Goal: Task Accomplishment & Management: Manage account settings

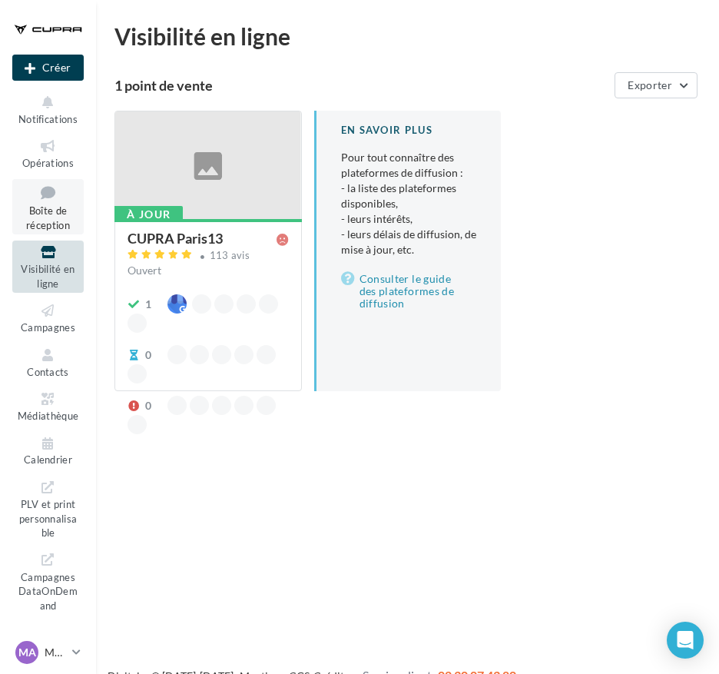
click at [35, 201] on icon at bounding box center [48, 192] width 62 height 21
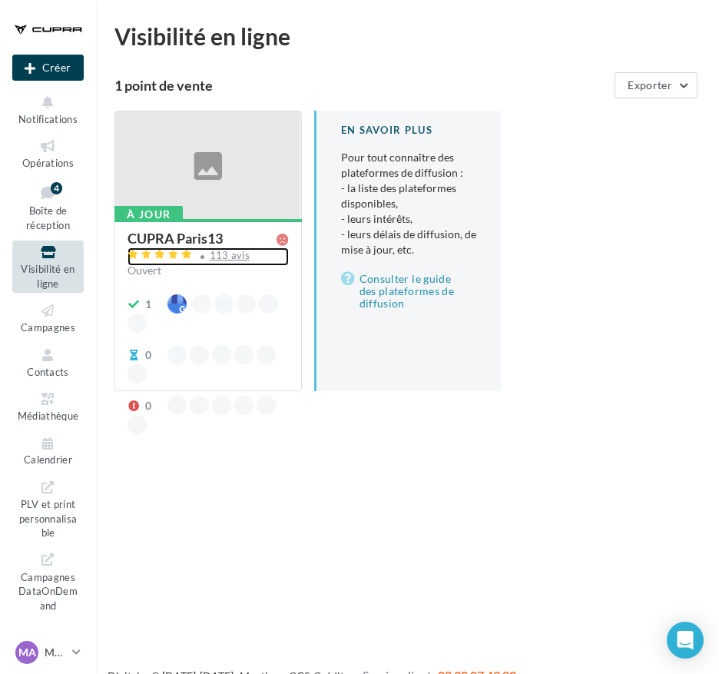
click at [212, 252] on div "113 avis" at bounding box center [230, 255] width 41 height 10
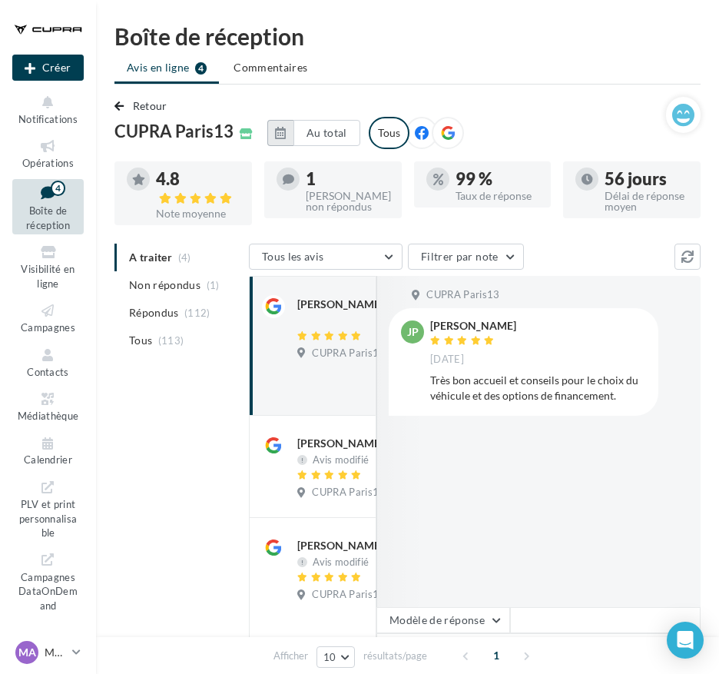
click at [286, 136] on icon "button" at bounding box center [280, 133] width 11 height 12
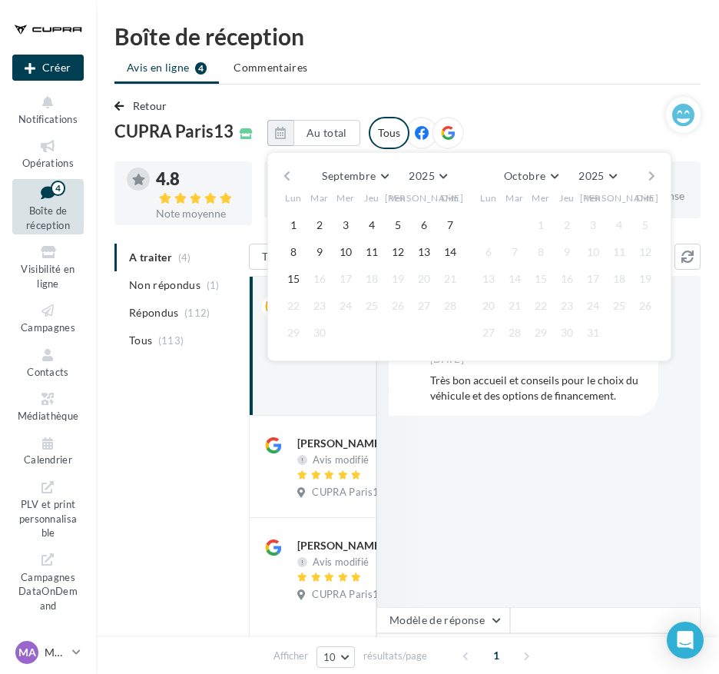
click at [294, 175] on button "button" at bounding box center [286, 176] width 13 height 22
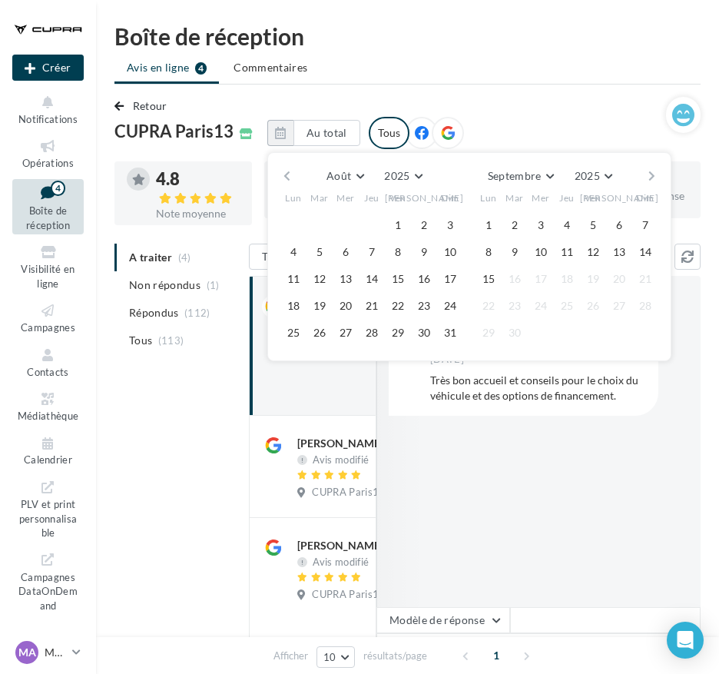
click at [294, 175] on button "button" at bounding box center [286, 176] width 13 height 22
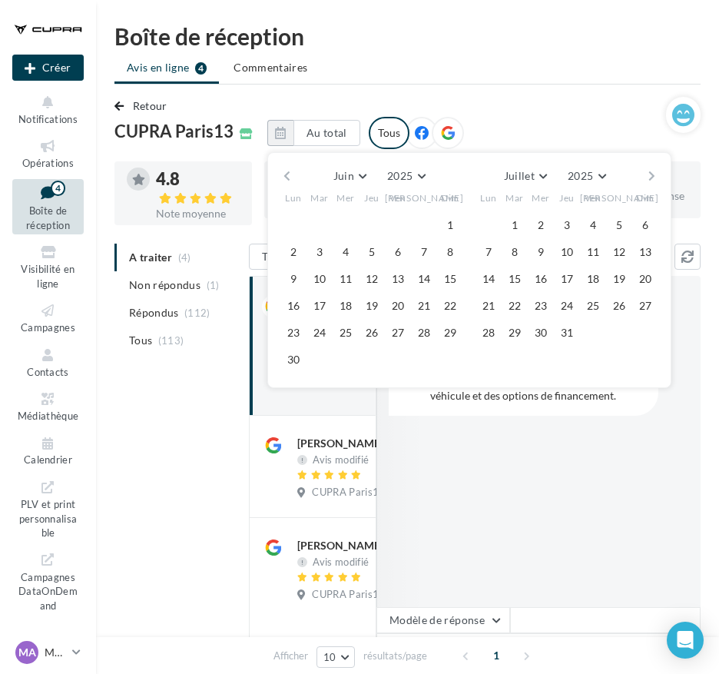
click at [294, 175] on button "button" at bounding box center [286, 176] width 13 height 22
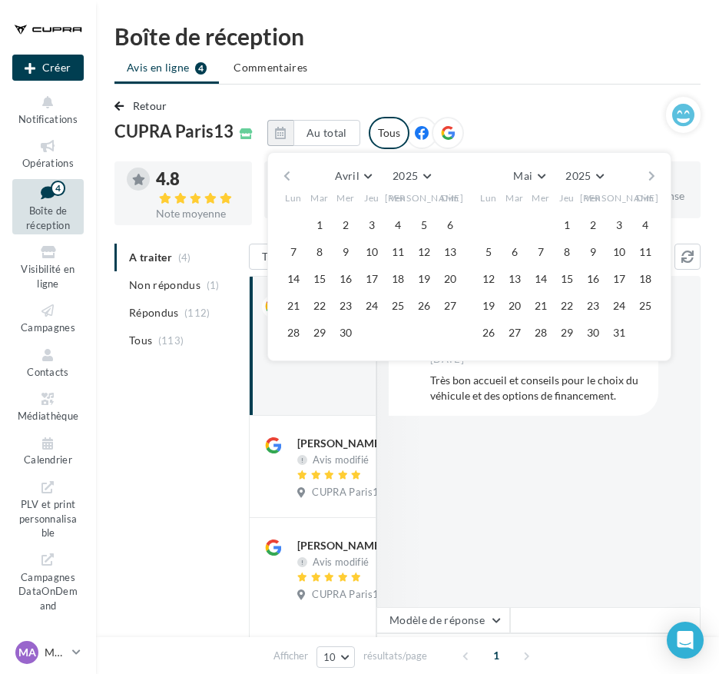
click at [294, 175] on button "button" at bounding box center [286, 176] width 13 height 22
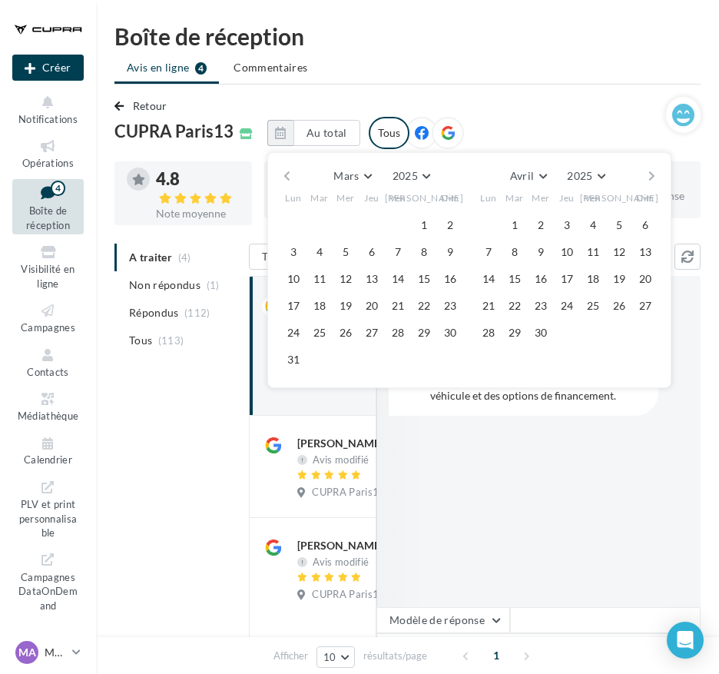
click at [296, 194] on span "Lun" at bounding box center [293, 198] width 17 height 13
click at [290, 177] on button "button" at bounding box center [286, 176] width 13 height 22
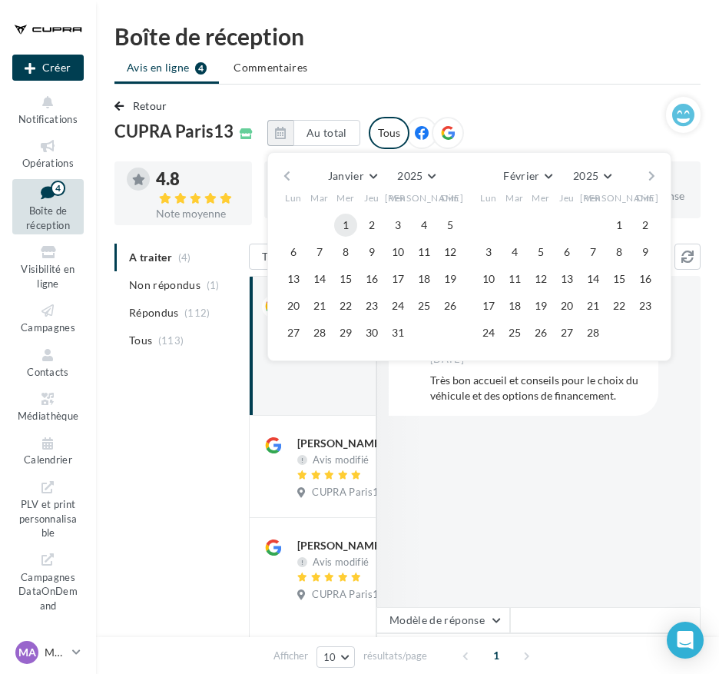
click at [348, 221] on button "1" at bounding box center [345, 225] width 23 height 23
click at [658, 171] on button "button" at bounding box center [651, 176] width 13 height 22
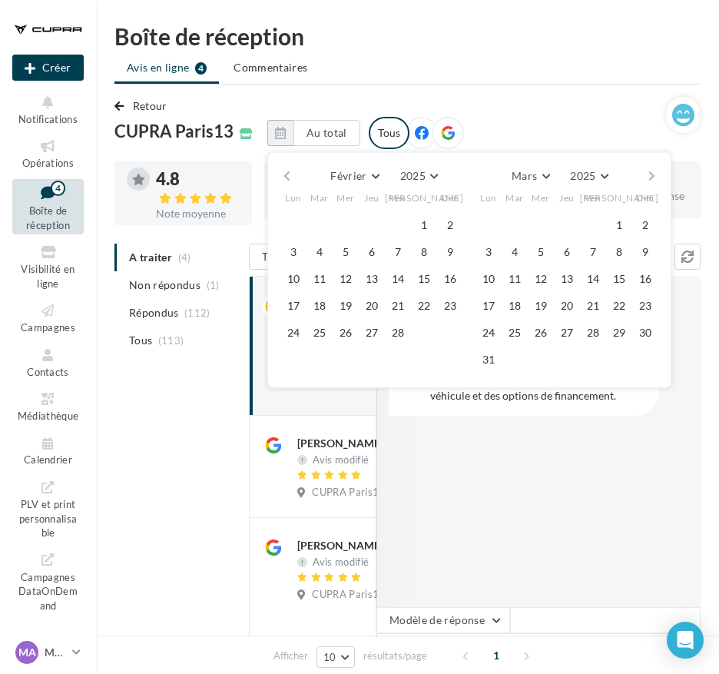
click at [658, 171] on button "button" at bounding box center [651, 176] width 13 height 22
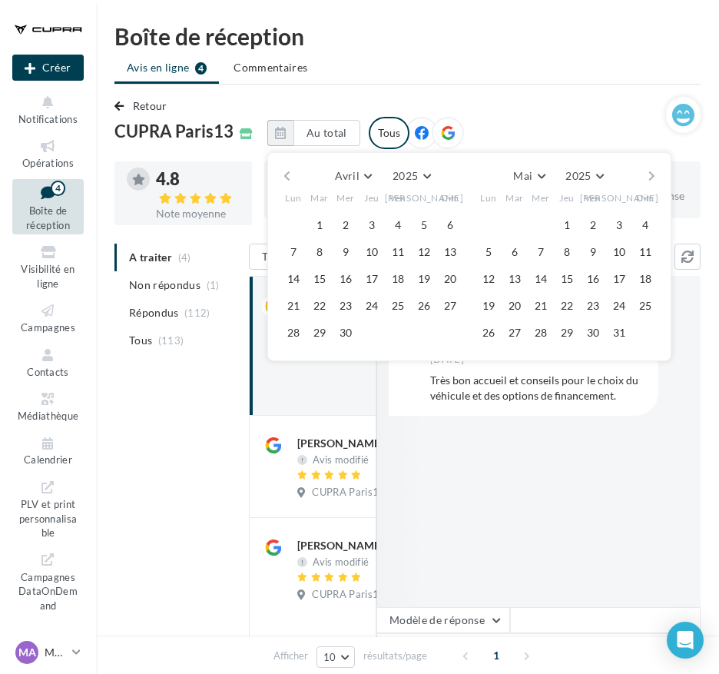
click at [658, 171] on button "button" at bounding box center [651, 176] width 13 height 22
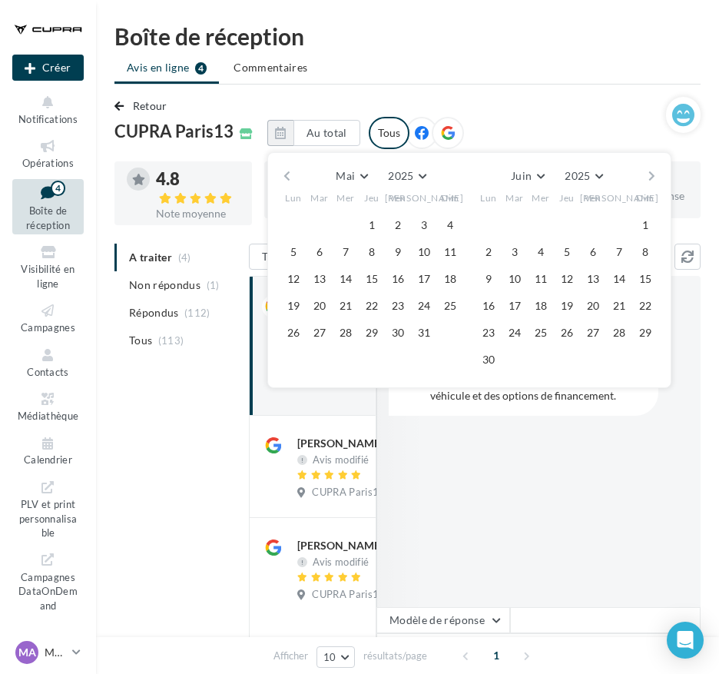
click at [658, 171] on button "button" at bounding box center [651, 176] width 13 height 22
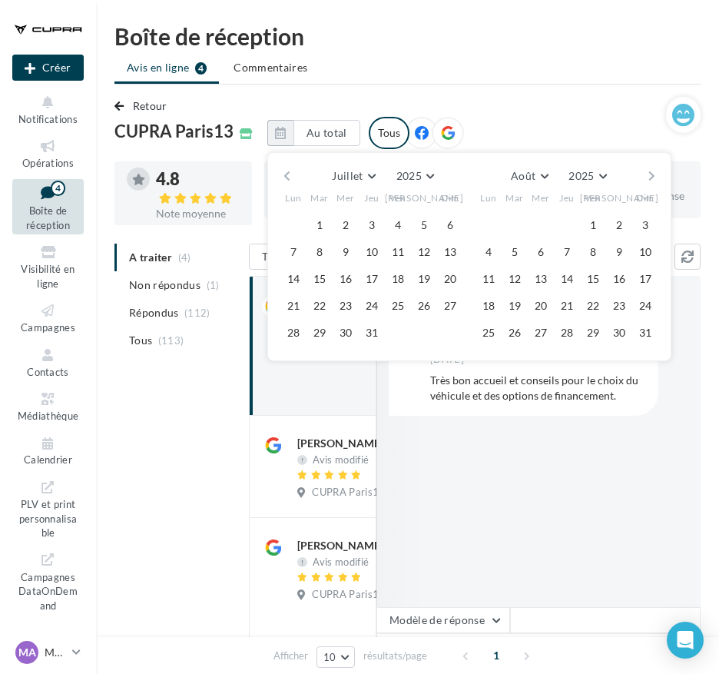
click at [658, 171] on button "button" at bounding box center [651, 176] width 13 height 22
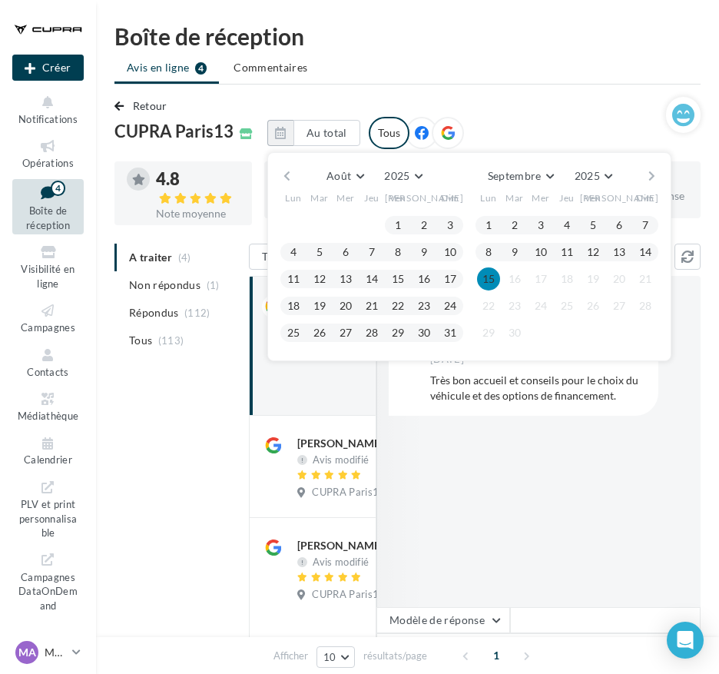
click at [495, 275] on button "15" at bounding box center [488, 278] width 23 height 23
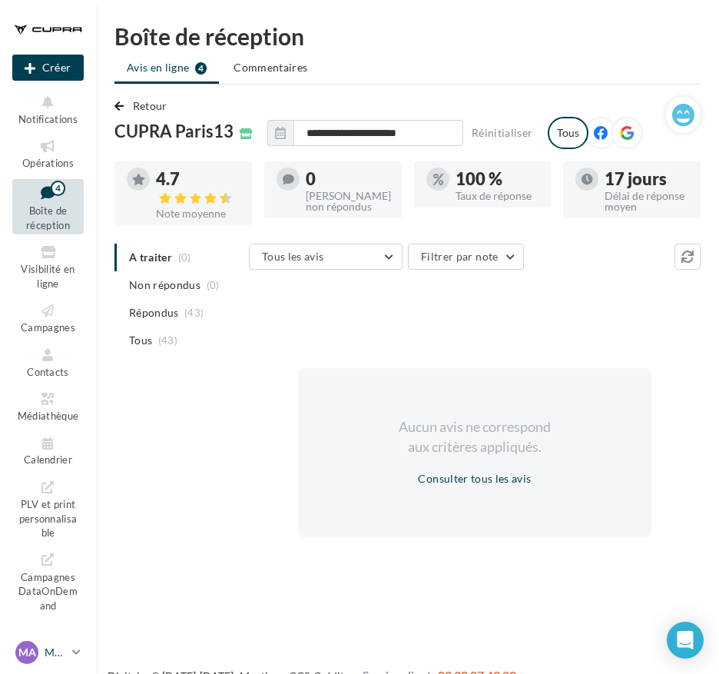
click at [56, 653] on p "MAELYS AUVRAY" at bounding box center [56, 652] width 22 height 15
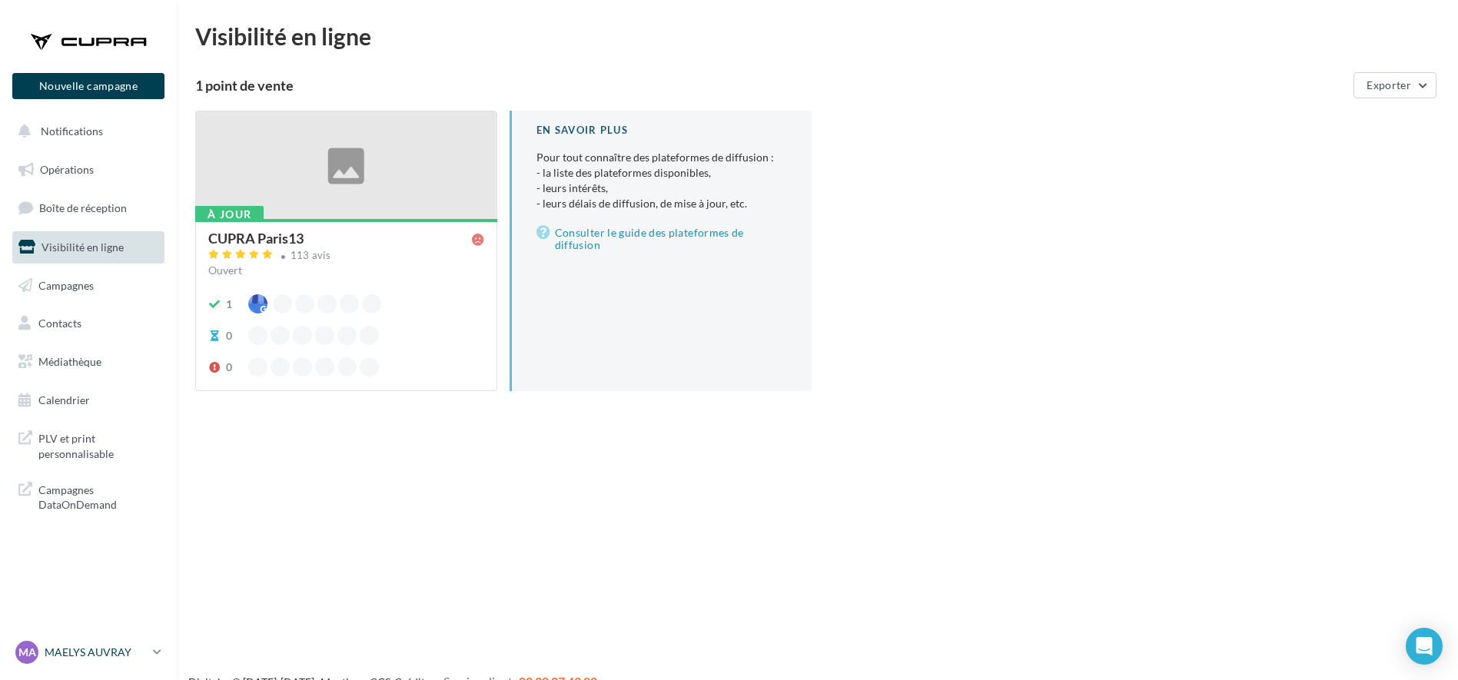
click at [58, 653] on p "MAELYS AUVRAY" at bounding box center [96, 652] width 102 height 15
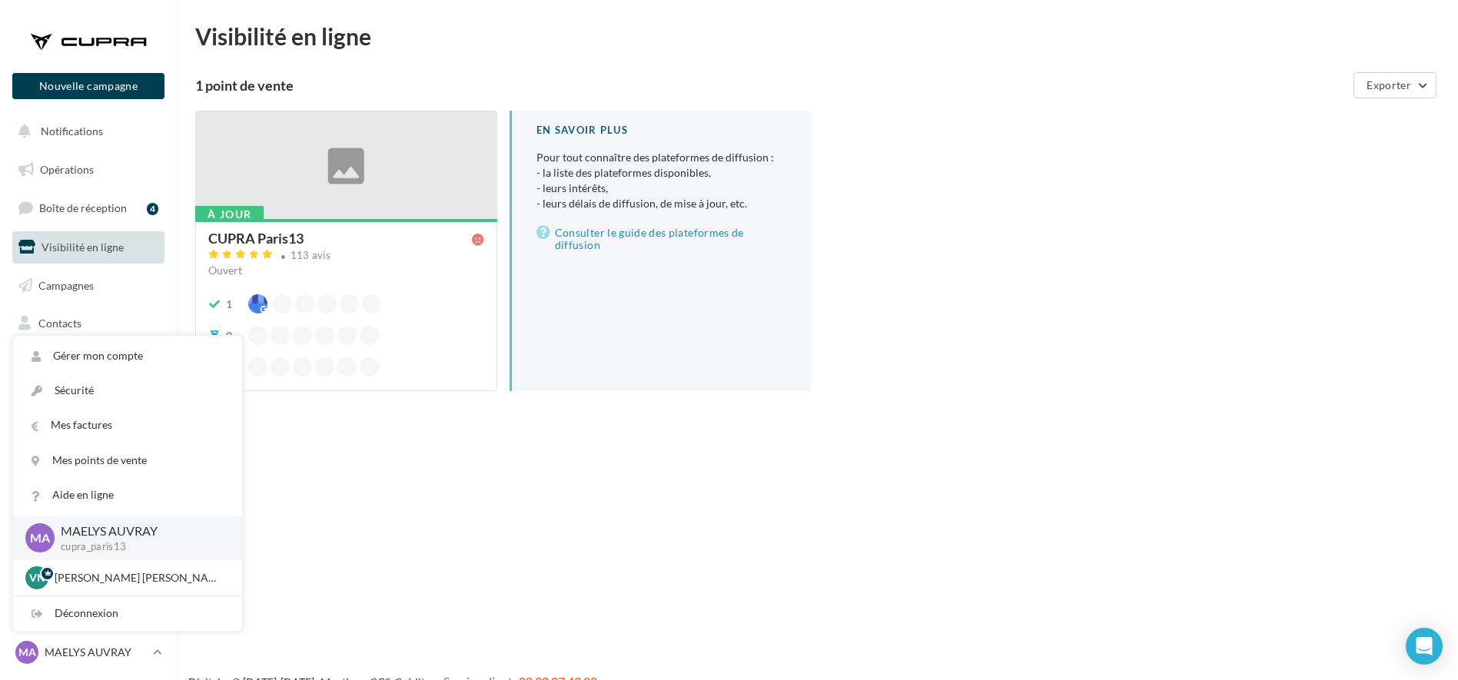
drag, startPoint x: 105, startPoint y: 569, endPoint x: 68, endPoint y: 541, distance: 46.1
click at [68, 541] on p "cupra_paris13" at bounding box center [139, 547] width 157 height 14
click at [95, 536] on p "MAELYS AUVRAY" at bounding box center [139, 531] width 157 height 18
click at [85, 621] on div "Déconnexion" at bounding box center [127, 613] width 229 height 35
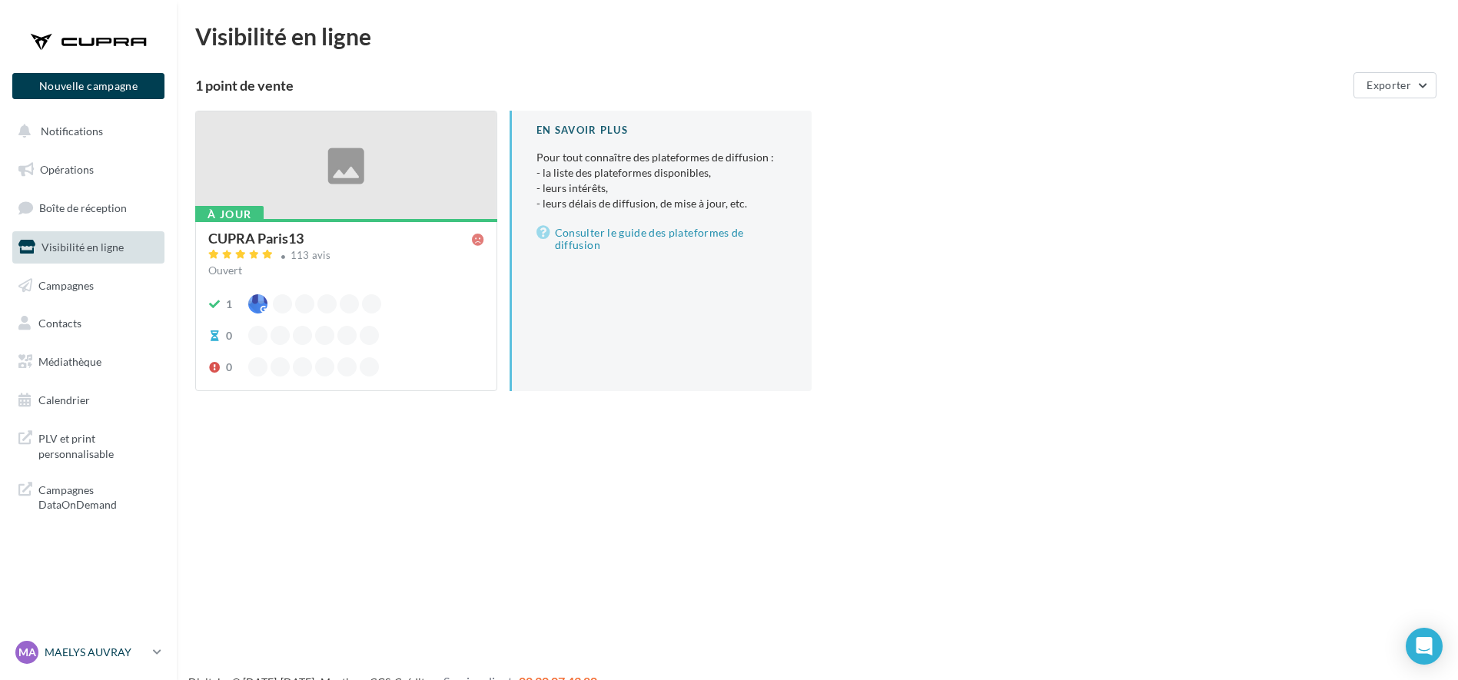
click at [84, 648] on p "MAELYS AUVRAY" at bounding box center [96, 652] width 102 height 15
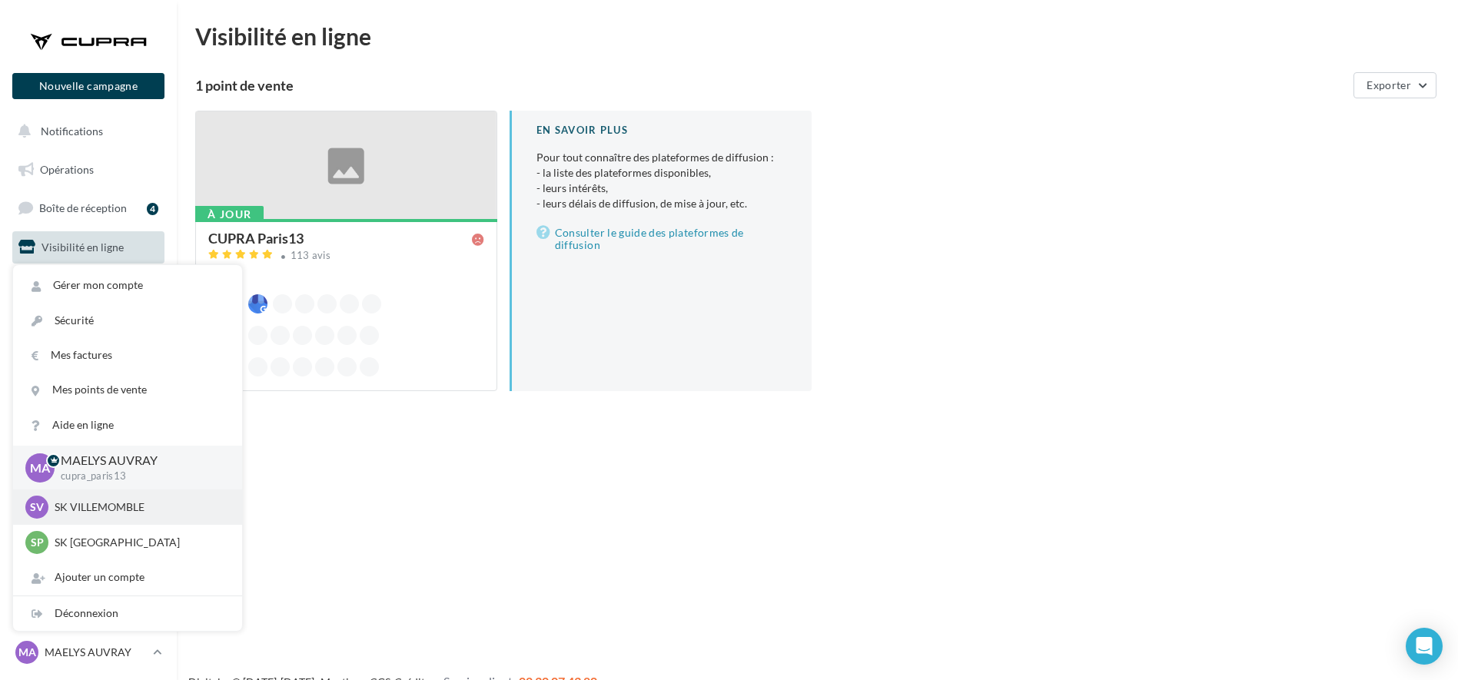
click at [72, 503] on p "SK VILLEMOMBLE" at bounding box center [139, 506] width 169 height 15
